Goal: Information Seeking & Learning: Find contact information

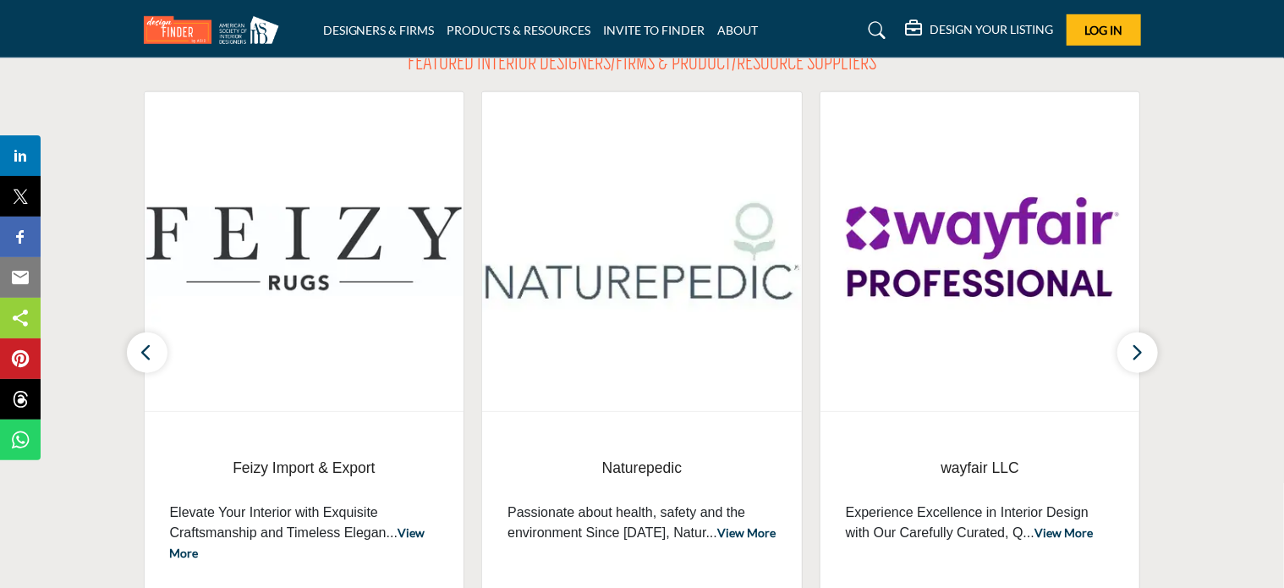
scroll to position [169, 0]
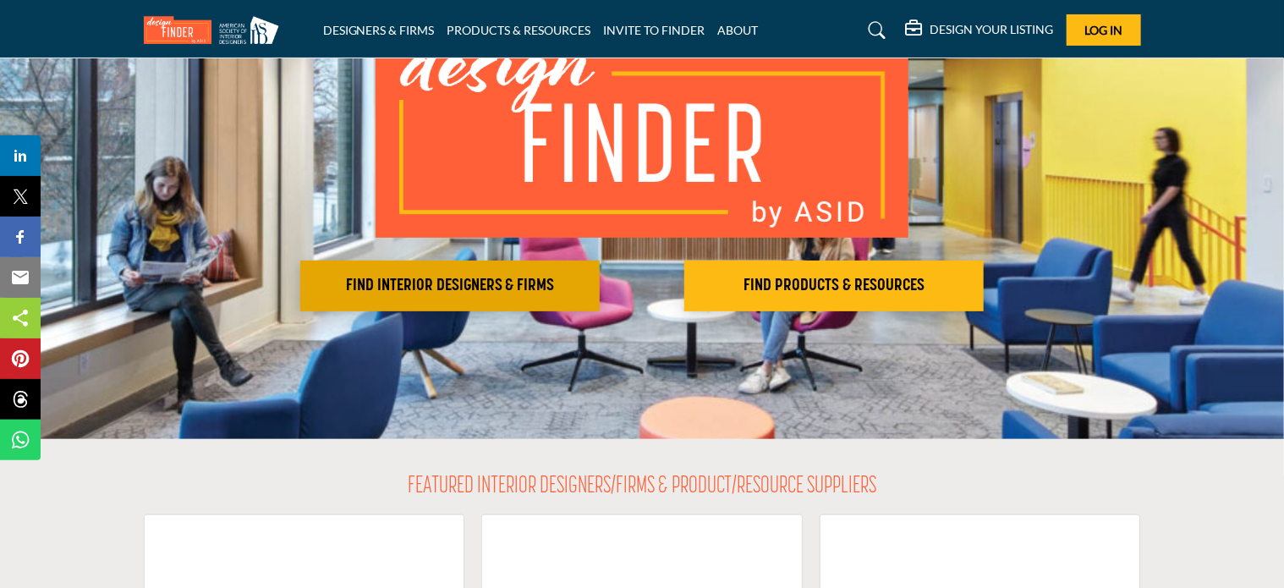
click at [482, 271] on button "FIND INTERIOR DESIGNERS & FIRMS" at bounding box center [449, 285] width 299 height 51
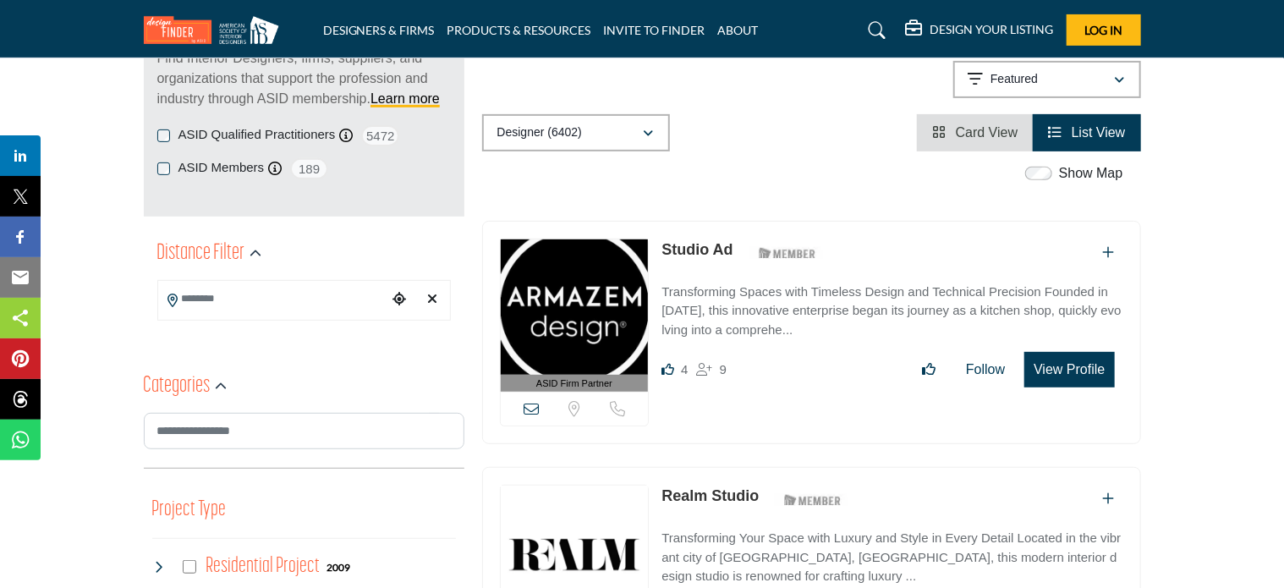
scroll to position [169, 0]
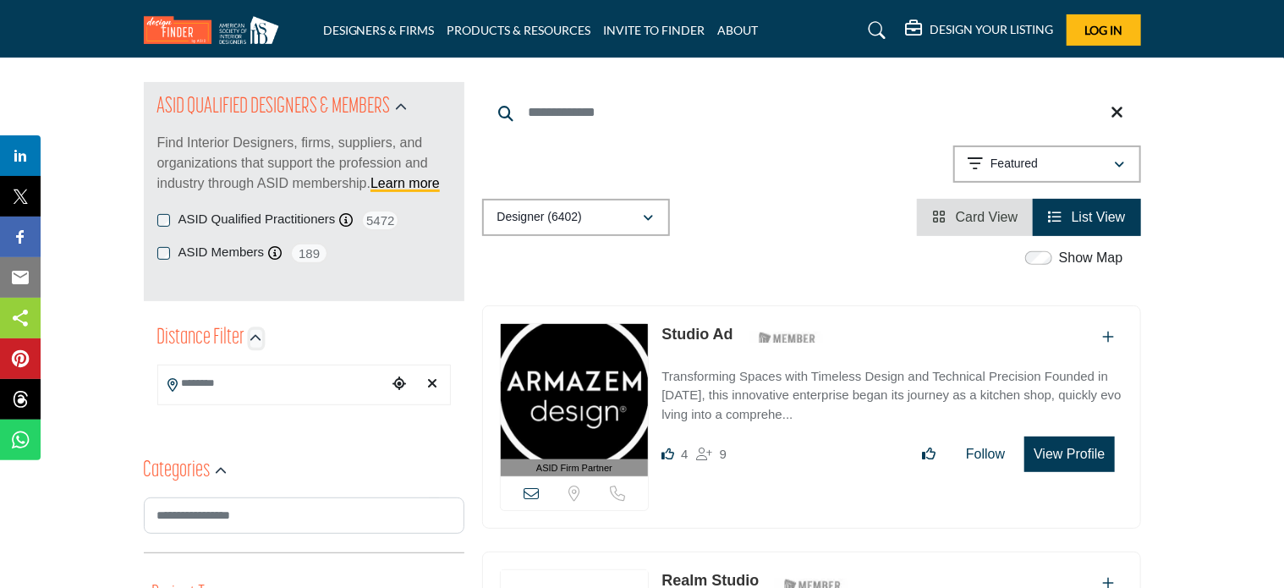
click at [252, 342] on icon "button" at bounding box center [256, 338] width 12 height 12
click at [189, 386] on input "Search Location" at bounding box center [272, 383] width 228 height 33
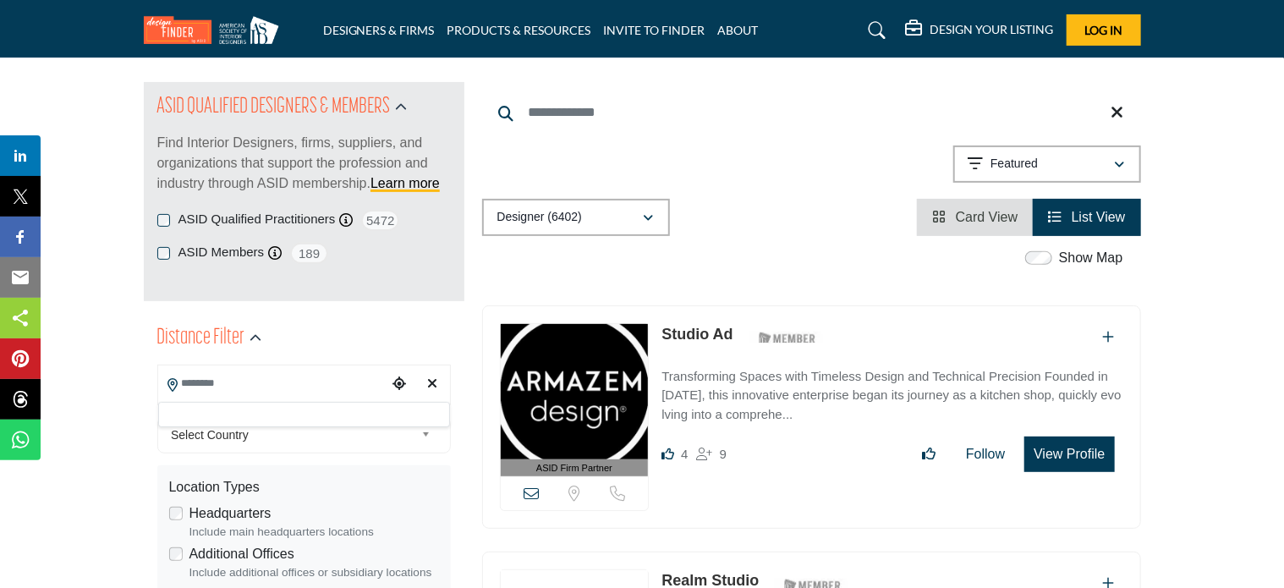
click at [189, 386] on input "Search Location" at bounding box center [272, 383] width 228 height 33
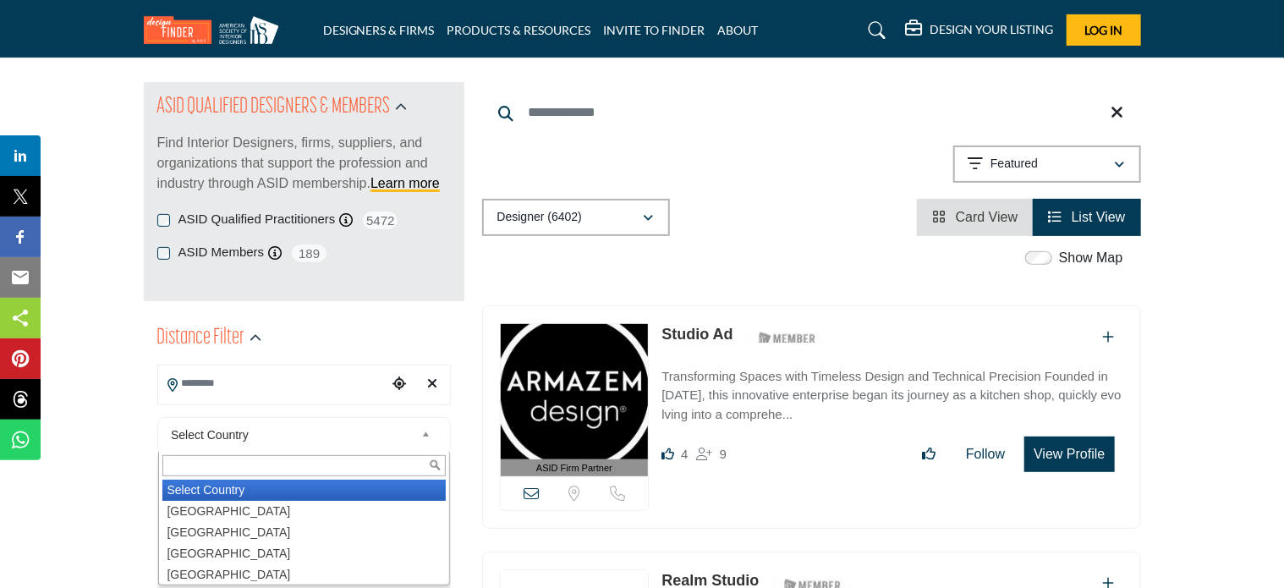
click at [396, 436] on span "Select Country" at bounding box center [293, 435] width 244 height 20
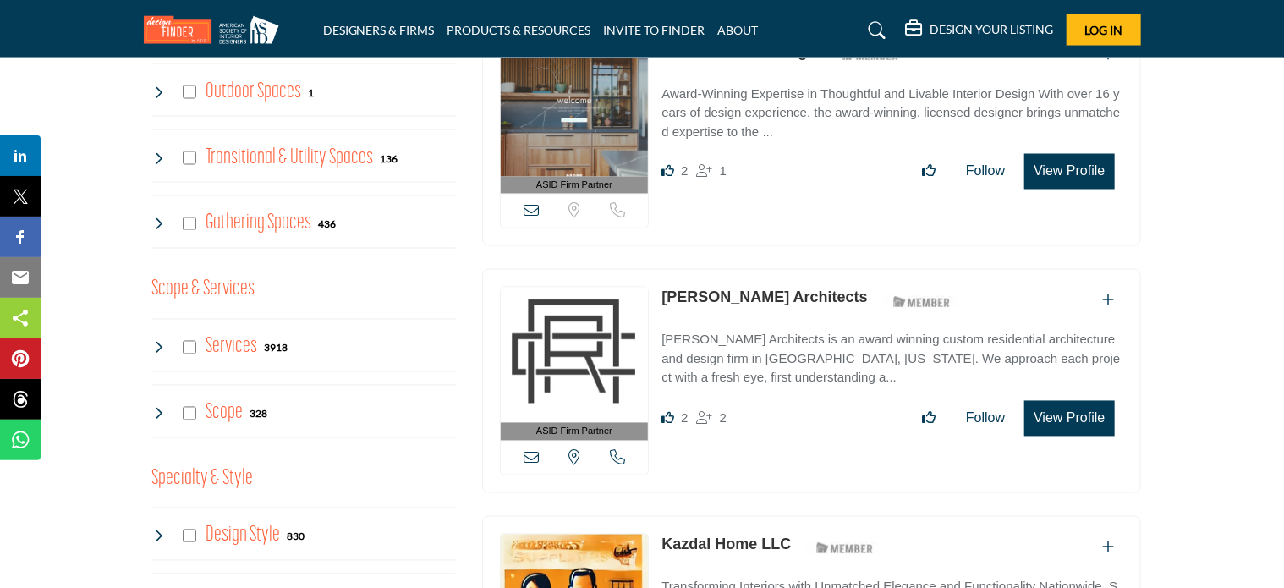
scroll to position [1945, 0]
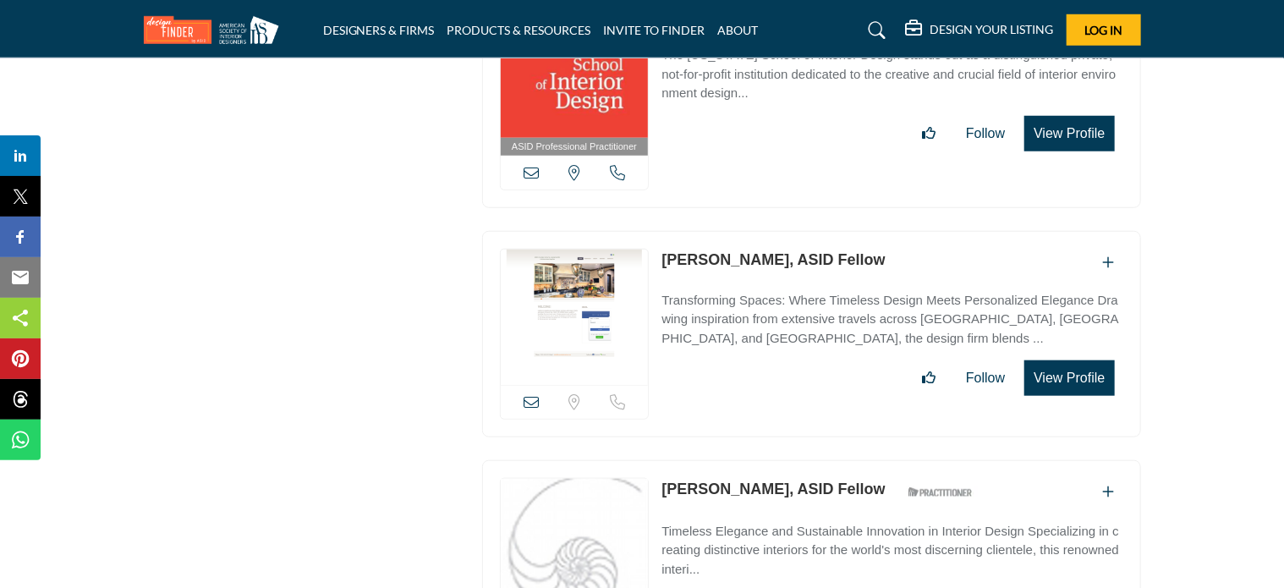
scroll to position [20525, 0]
